Goal: Task Accomplishment & Management: Manage account settings

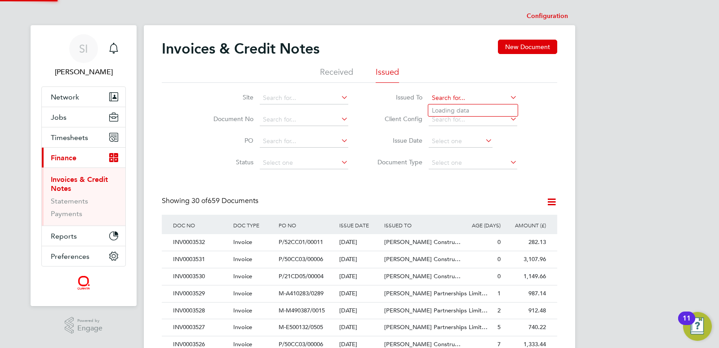
click at [437, 97] on input at bounding box center [473, 98] width 89 height 13
click at [445, 120] on li "[PERSON_NAME] Construction & Infrastructure Ltd" at bounding box center [501, 126] width 147 height 20
type input "[PERSON_NAME] Construction & Infrastructure Ltd"
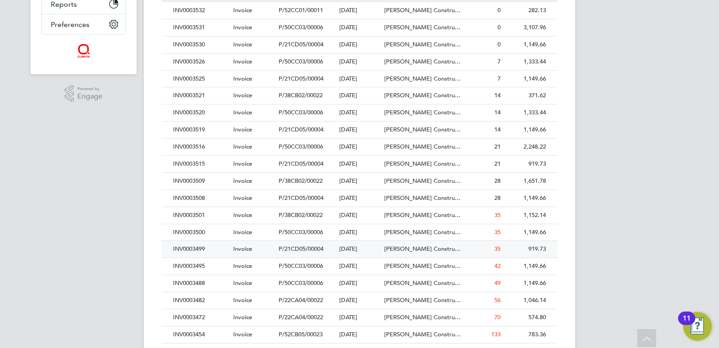
scroll to position [276, 0]
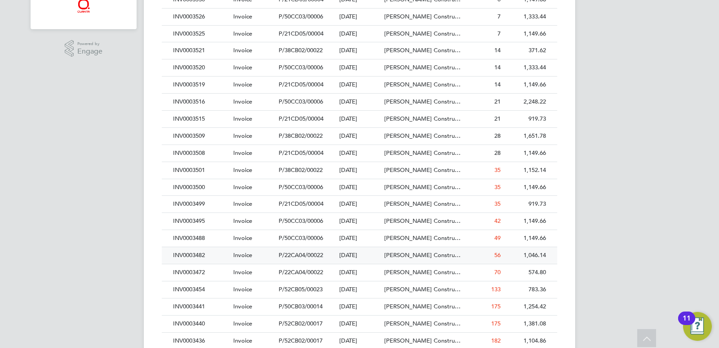
click at [193, 254] on div "INV0003482" at bounding box center [201, 255] width 60 height 17
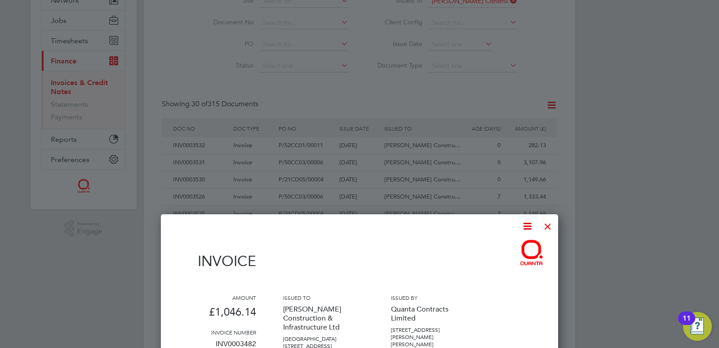
scroll to position [52, 0]
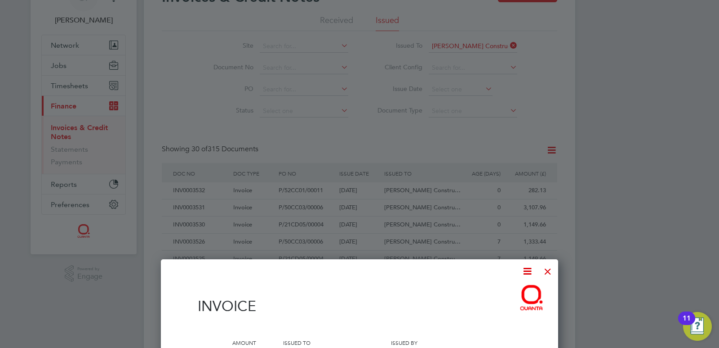
click at [547, 270] on div at bounding box center [548, 269] width 16 height 16
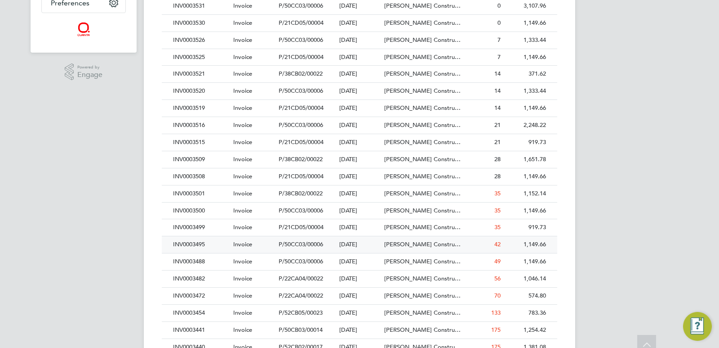
scroll to position [276, 0]
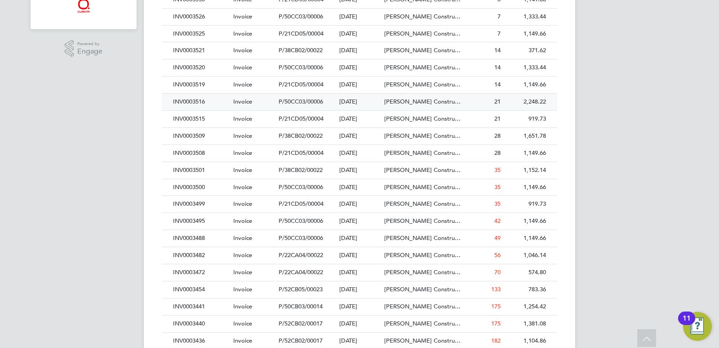
click at [215, 103] on div "INV0003516" at bounding box center [201, 102] width 60 height 17
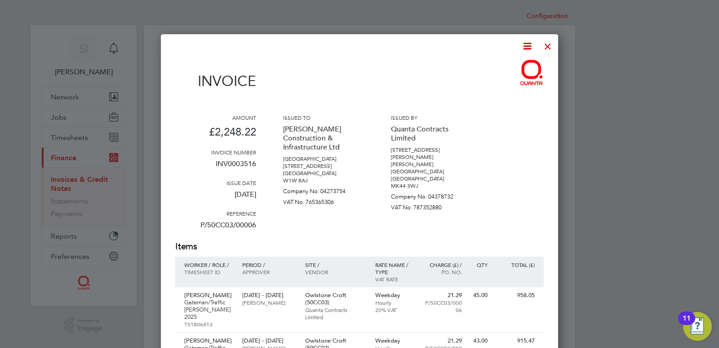
click at [551, 45] on div at bounding box center [548, 44] width 16 height 16
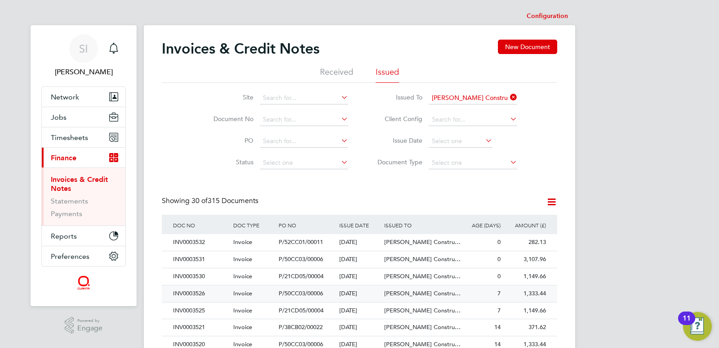
scroll to position [45, 0]
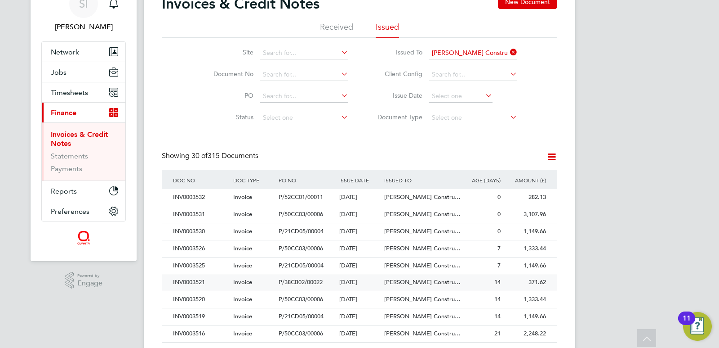
click at [250, 281] on span "Invoice" at bounding box center [242, 282] width 19 height 8
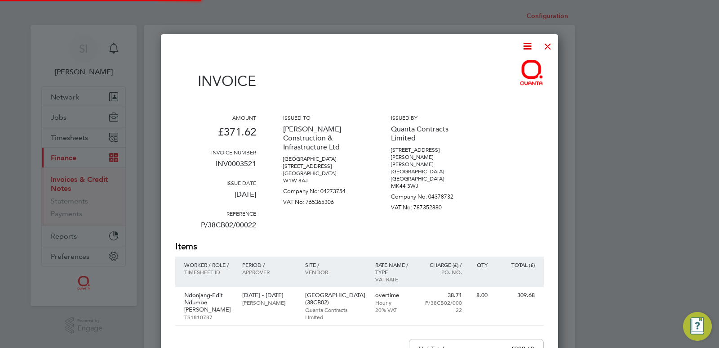
scroll to position [478, 398]
drag, startPoint x: 182, startPoint y: 292, endPoint x: 218, endPoint y: 293, distance: 35.5
click at [218, 293] on div "Ndonjang-Edit Ndumbe Joiner TS1810787" at bounding box center [206, 306] width 62 height 38
click at [547, 48] on div at bounding box center [548, 44] width 16 height 16
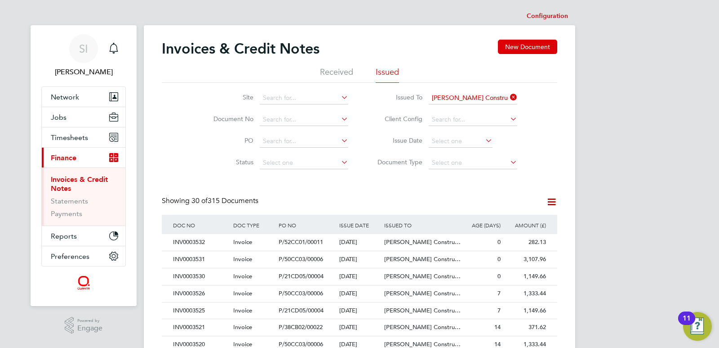
click at [508, 97] on icon at bounding box center [508, 97] width 0 height 13
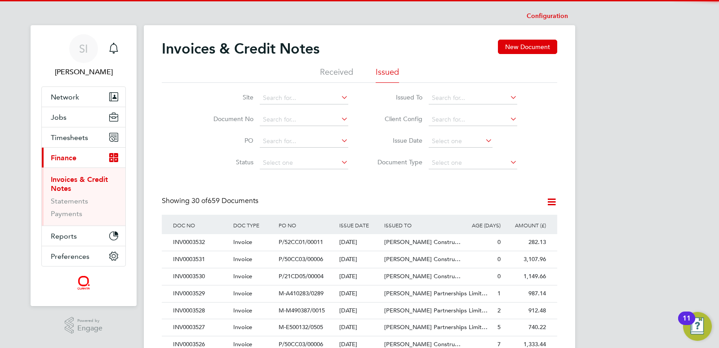
scroll to position [17, 61]
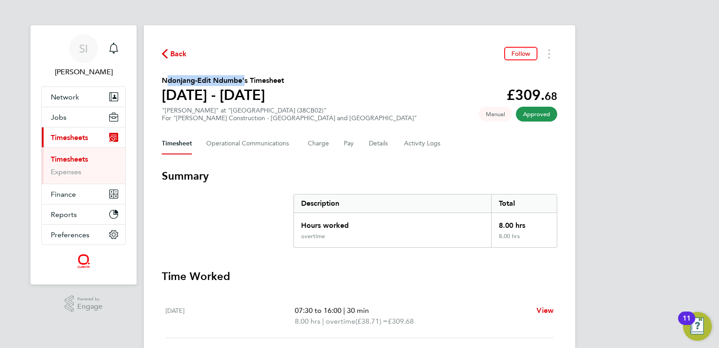
drag, startPoint x: 162, startPoint y: 80, endPoint x: 243, endPoint y: 80, distance: 81.4
click at [243, 80] on h2 "Ndonjang-Edit Ndumbe's Timesheet" at bounding box center [223, 80] width 122 height 11
copy h2 "Ndonjang-Edit Ndumbe"
click at [169, 57] on span "Back" at bounding box center [174, 53] width 25 height 9
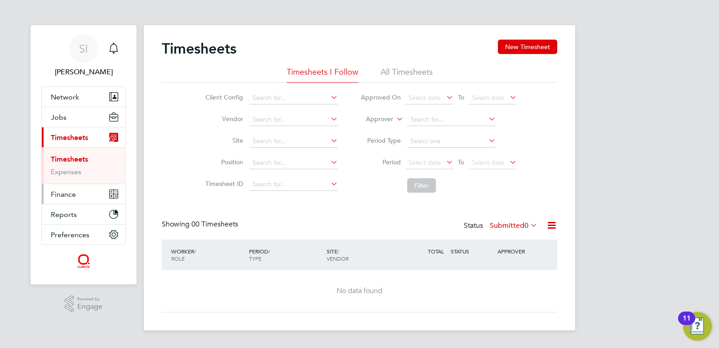
click at [54, 196] on span "Finance" at bounding box center [63, 194] width 25 height 9
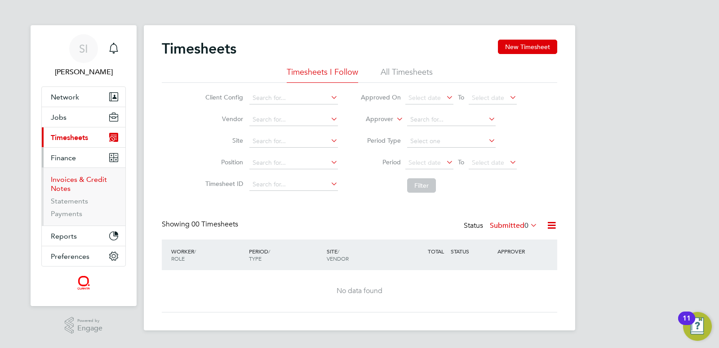
click at [61, 183] on link "Invoices & Credit Notes" at bounding box center [79, 184] width 56 height 18
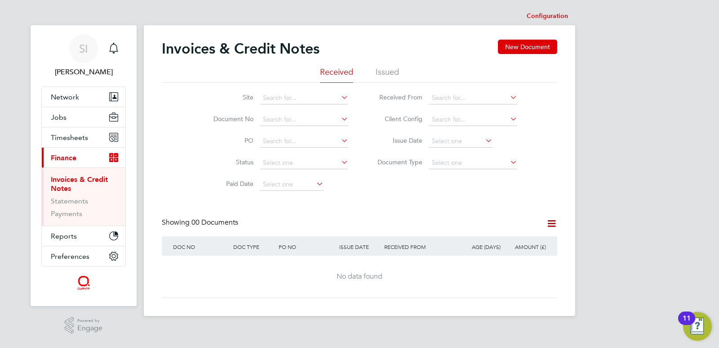
click at [391, 71] on li "Issued" at bounding box center [387, 75] width 23 height 16
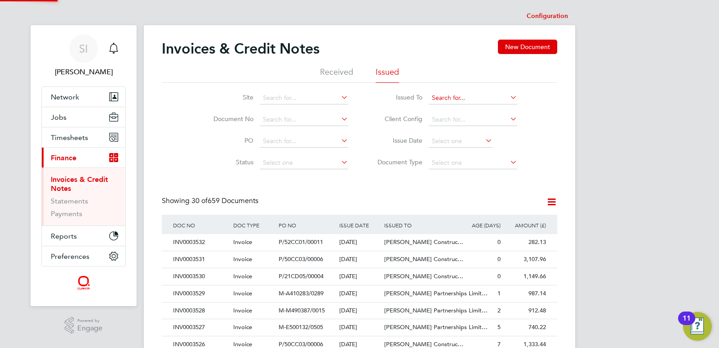
click at [438, 101] on input at bounding box center [473, 98] width 89 height 13
click at [443, 123] on li "[PERSON_NAME] Construction & Infrastructure Ltd" at bounding box center [501, 126] width 147 height 20
type input "[PERSON_NAME] Construction & Infrastructure Ltd"
